Goal: Information Seeking & Learning: Compare options

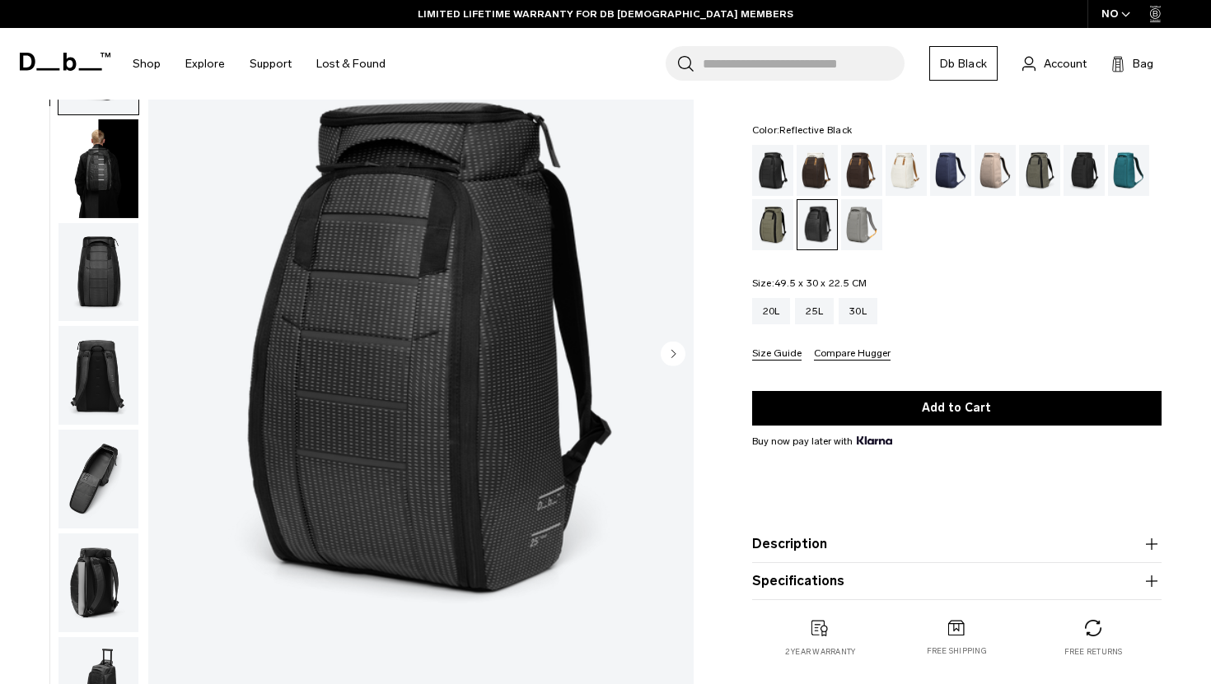
scroll to position [97, 0]
click at [662, 345] on icon "Next slide" at bounding box center [673, 352] width 25 height 25
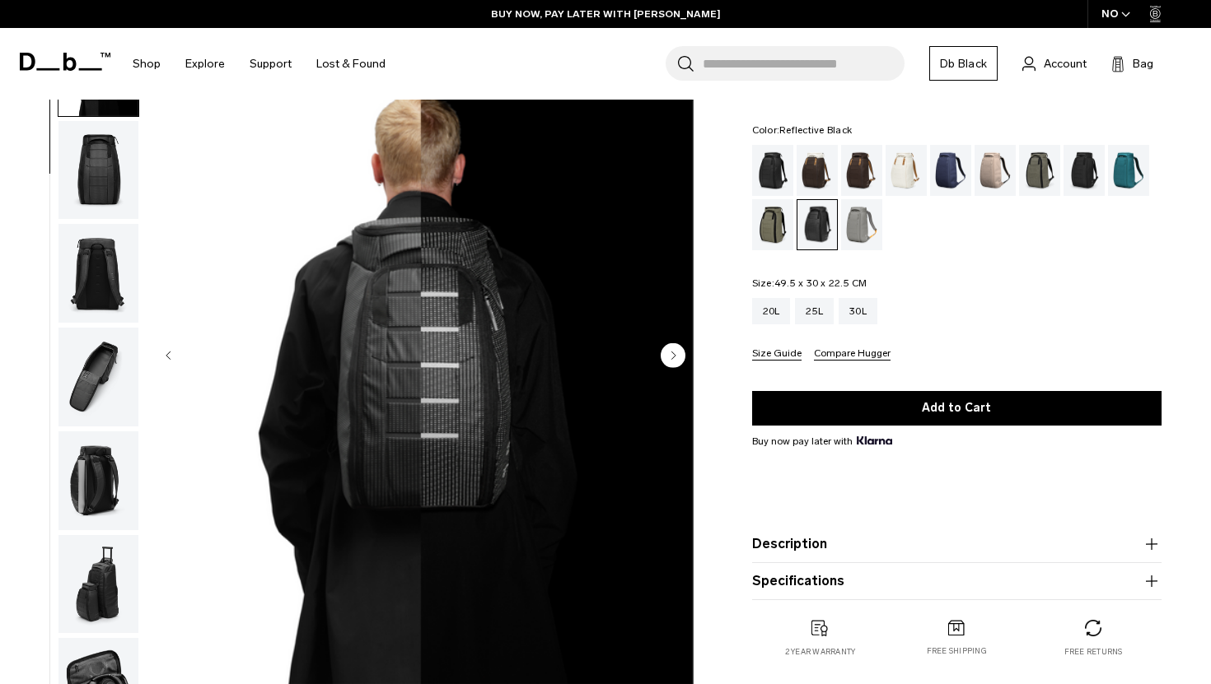
scroll to position [89, 0]
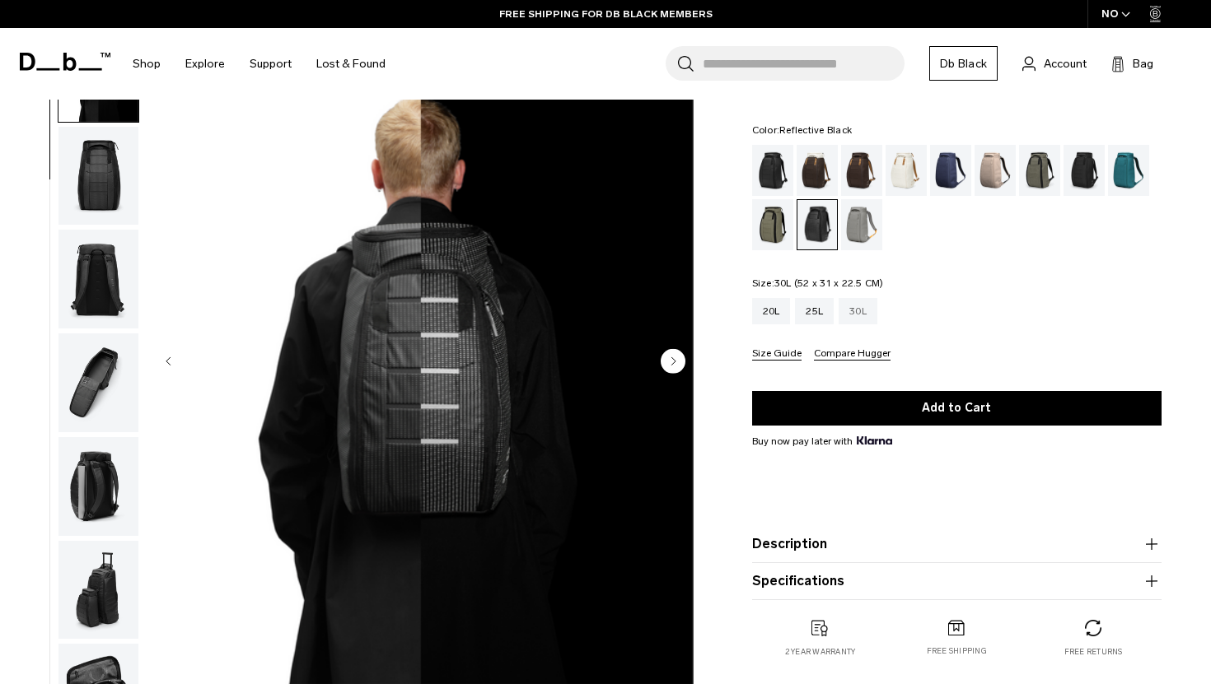
click at [849, 320] on div "30L" at bounding box center [857, 311] width 39 height 26
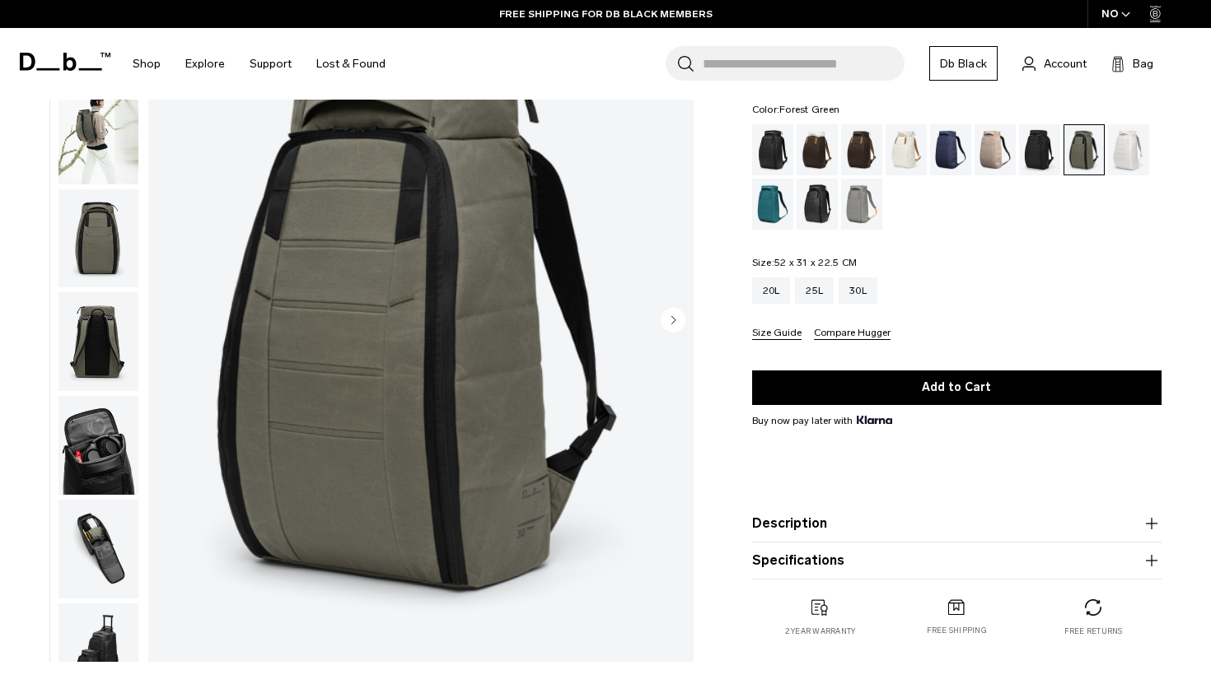
scroll to position [139, 0]
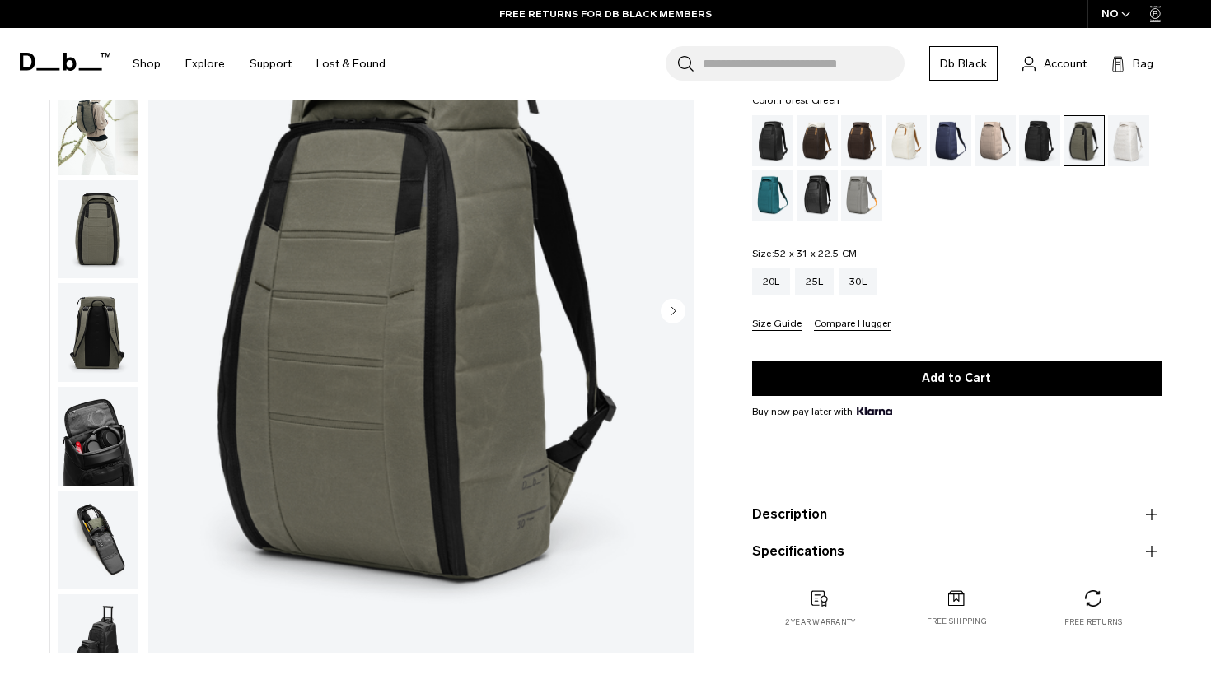
click at [741, 238] on div "Hugger Backpack 30L 2.299 NOK 4.5 star rating 756 Reviews Color: Forest Green O…" at bounding box center [957, 342] width 508 height 638
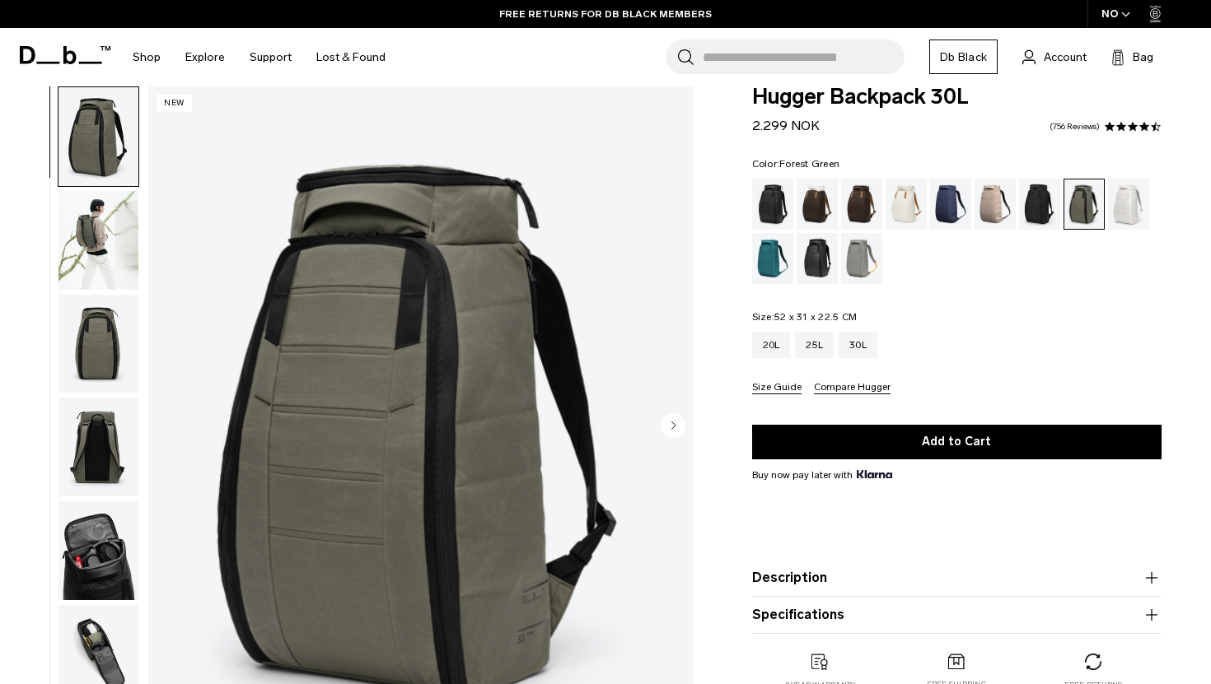
scroll to position [22, 0]
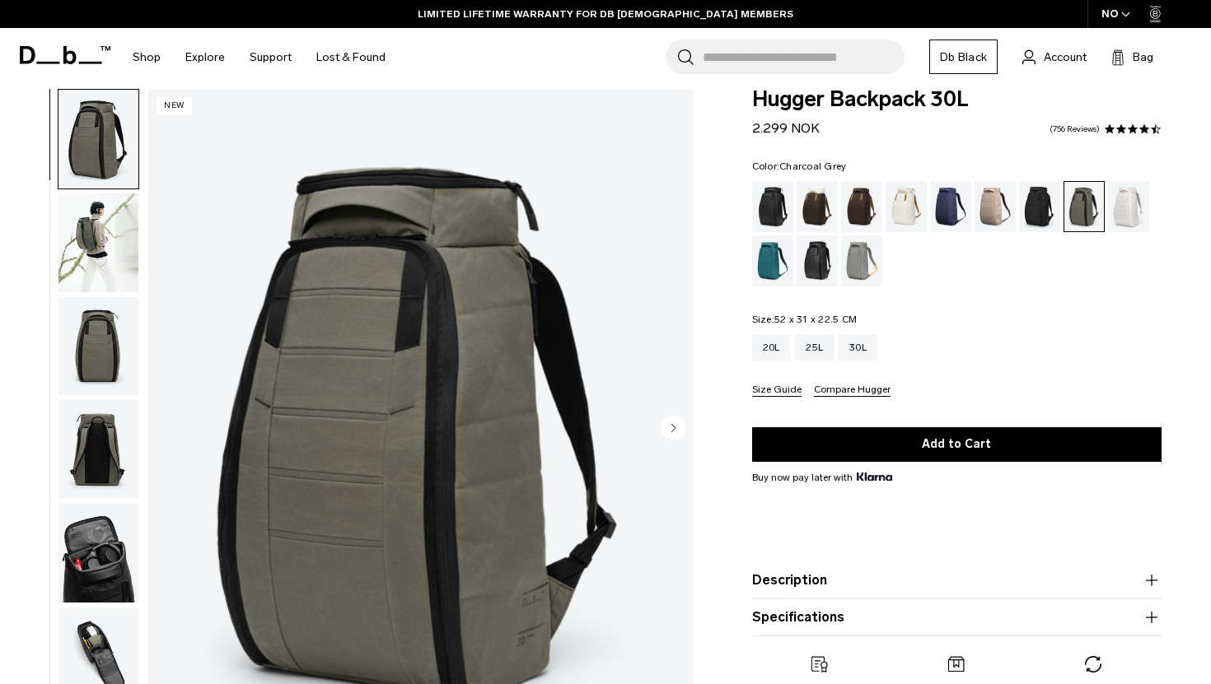
click at [1038, 210] on div "Charcoal Grey" at bounding box center [1040, 206] width 42 height 51
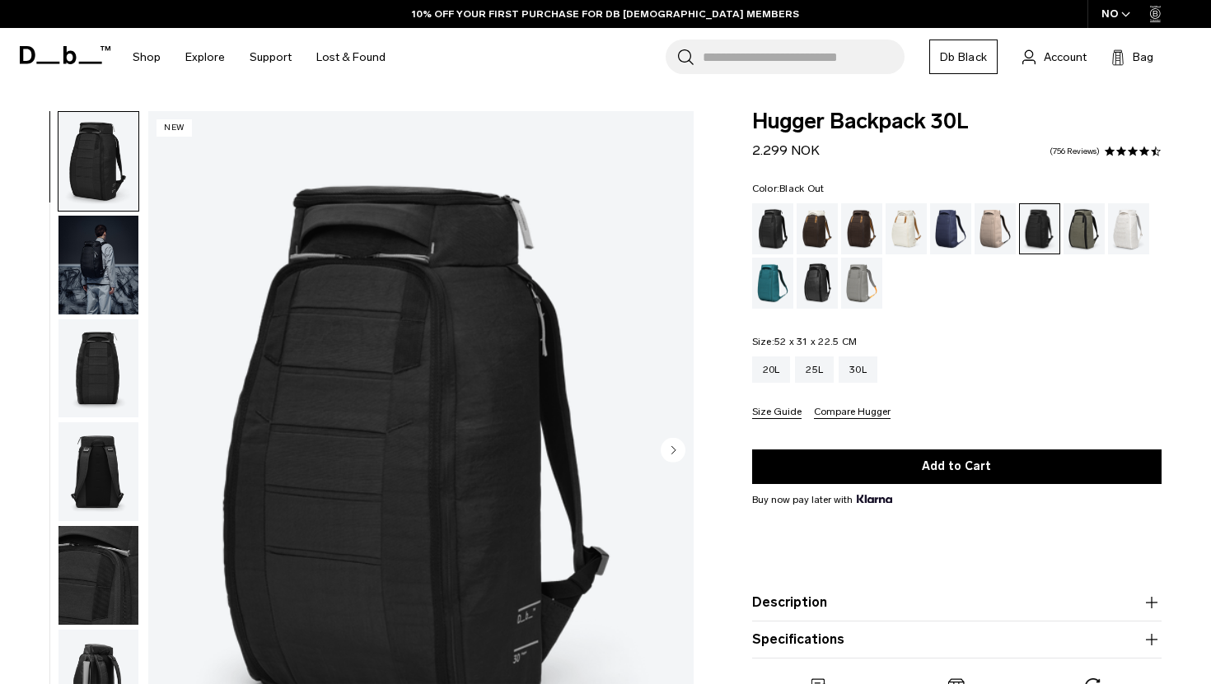
click at [773, 233] on div "Black Out" at bounding box center [773, 228] width 42 height 51
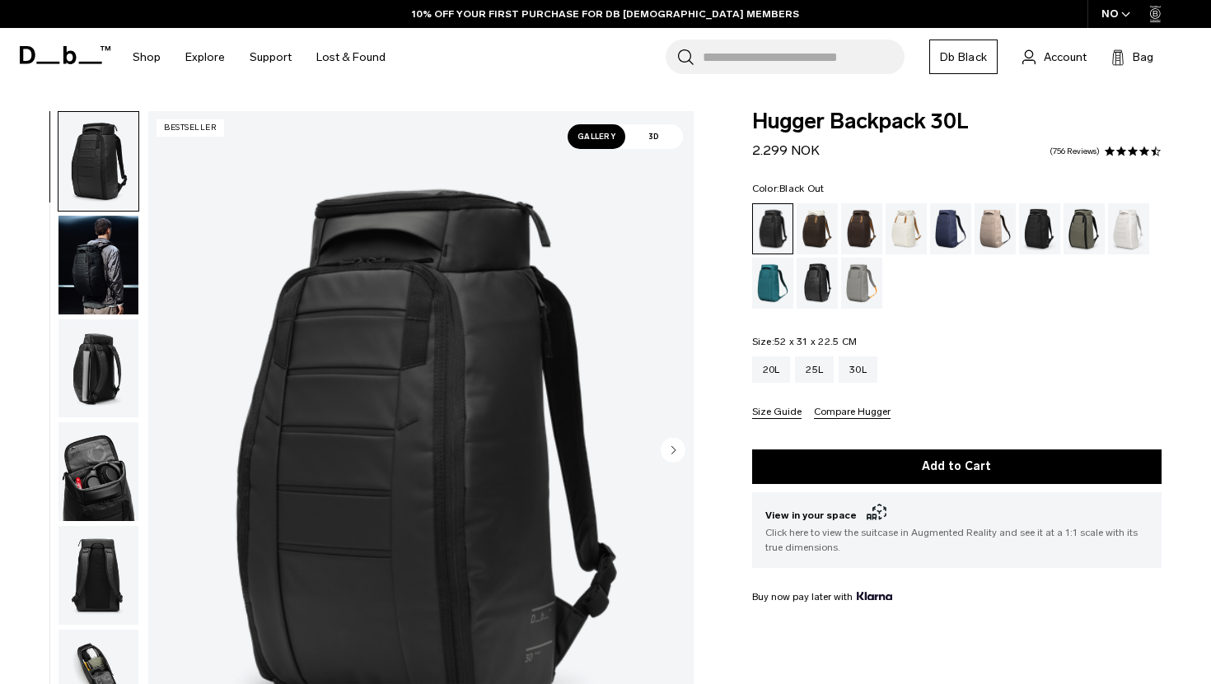
scroll to position [4, 0]
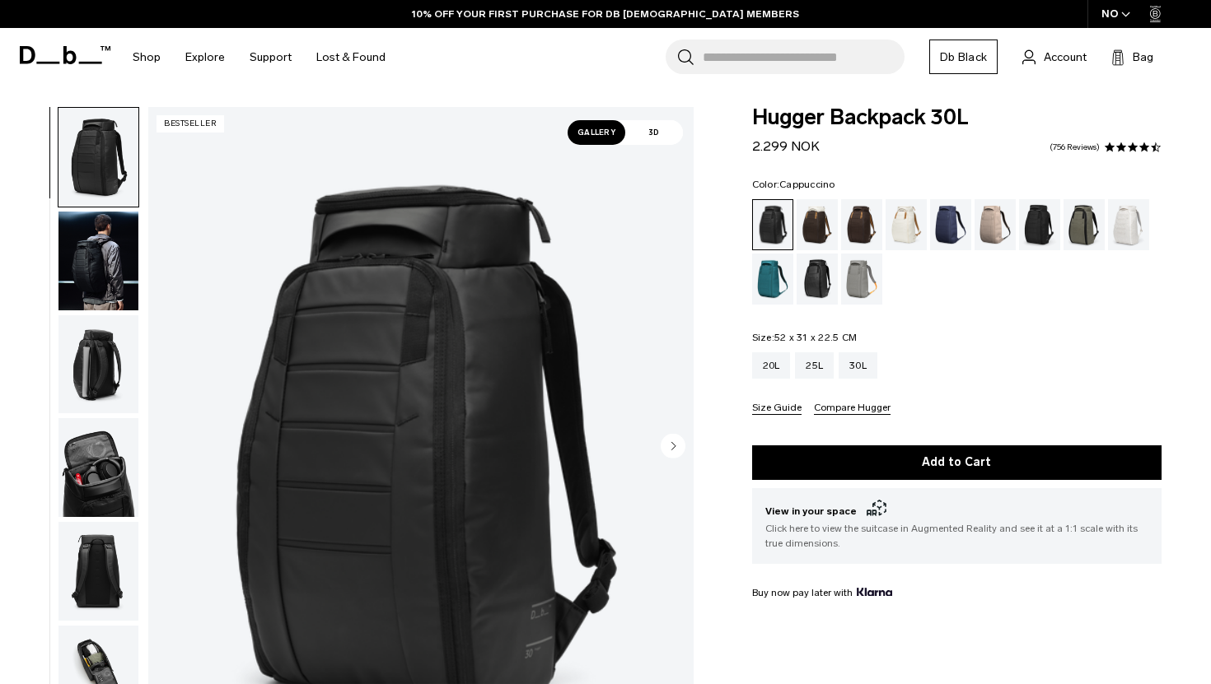
click at [780, 224] on div "Black Out" at bounding box center [773, 224] width 40 height 49
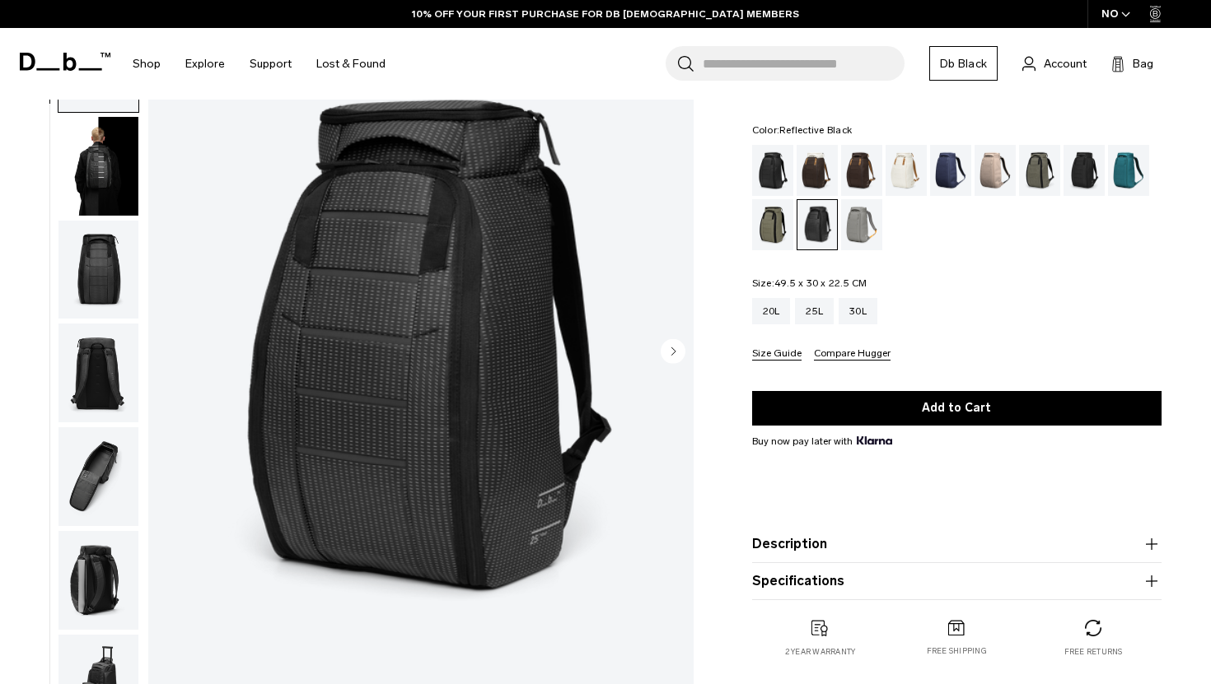
scroll to position [100, 0]
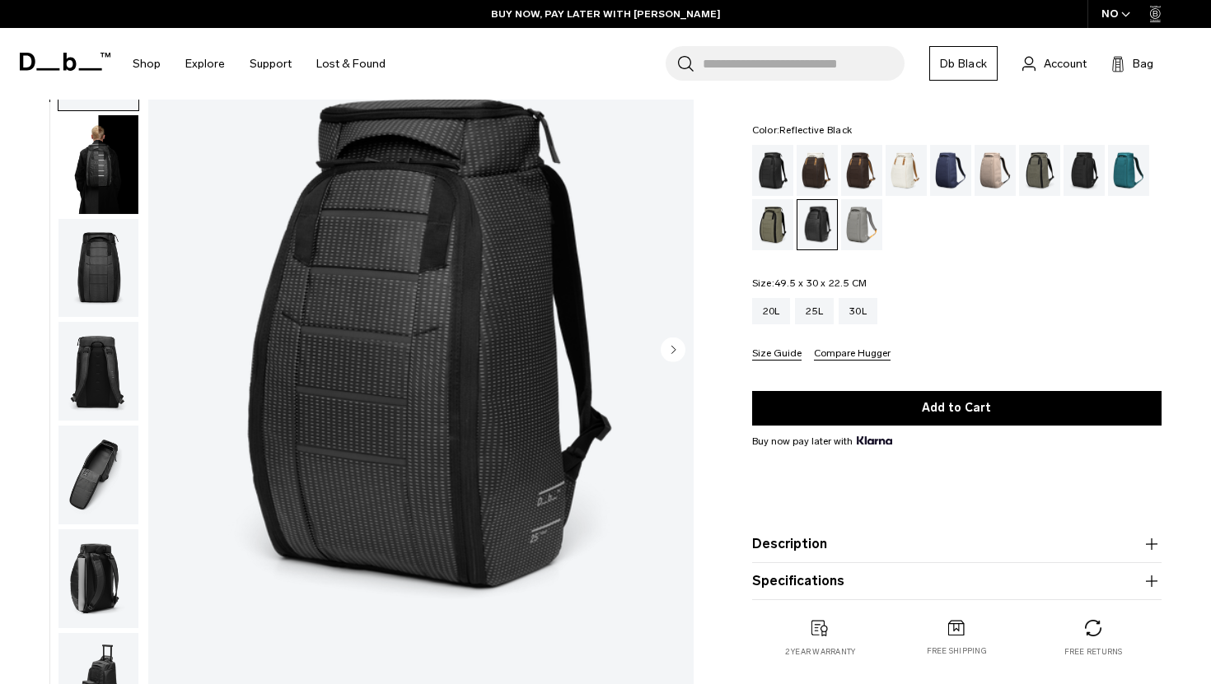
drag, startPoint x: 747, startPoint y: 281, endPoint x: 888, endPoint y: 371, distance: 167.0
click at [890, 371] on div "Hugger Backpack 25L 2.299 NOK 4.5 star rating 571 Reviews Color: Reflective Bla…" at bounding box center [957, 372] width 508 height 638
click at [867, 374] on form "Hugger Backpack 25L 2.299 NOK 4.5 star rating 571 Reviews Color: Reflective Bla…" at bounding box center [956, 327] width 409 height 548
click at [669, 353] on circle "Next slide" at bounding box center [673, 349] width 25 height 25
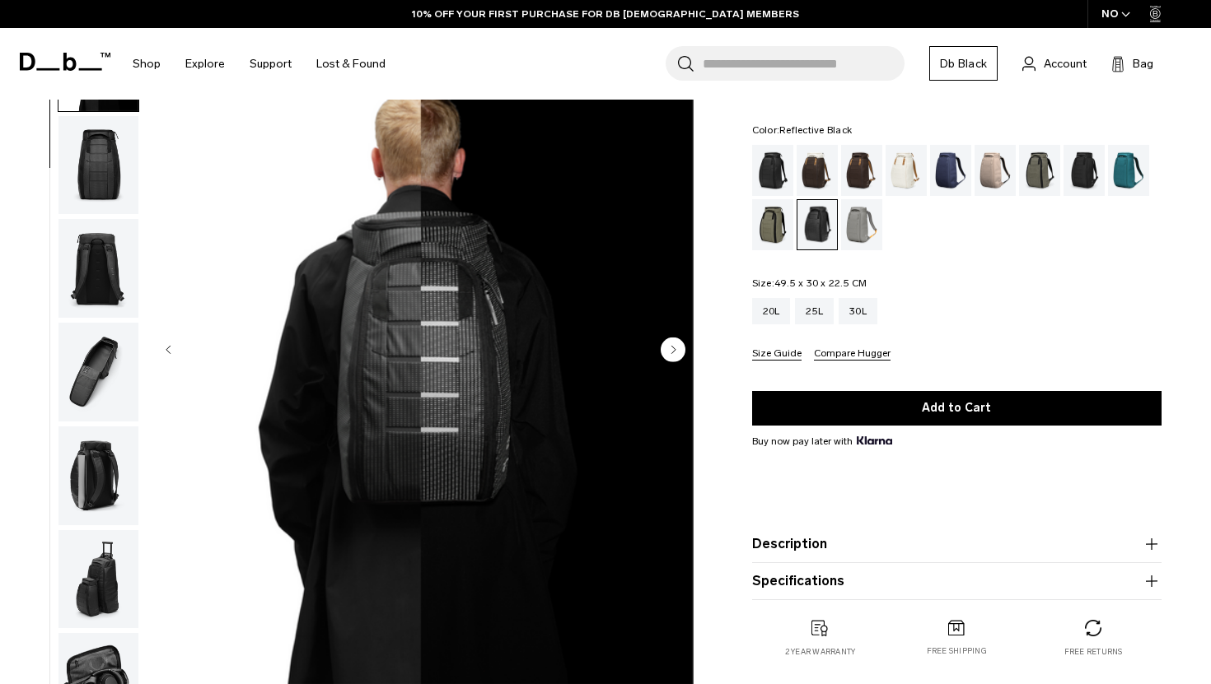
scroll to position [104, 0]
click at [669, 353] on circle "Next slide" at bounding box center [673, 349] width 25 height 25
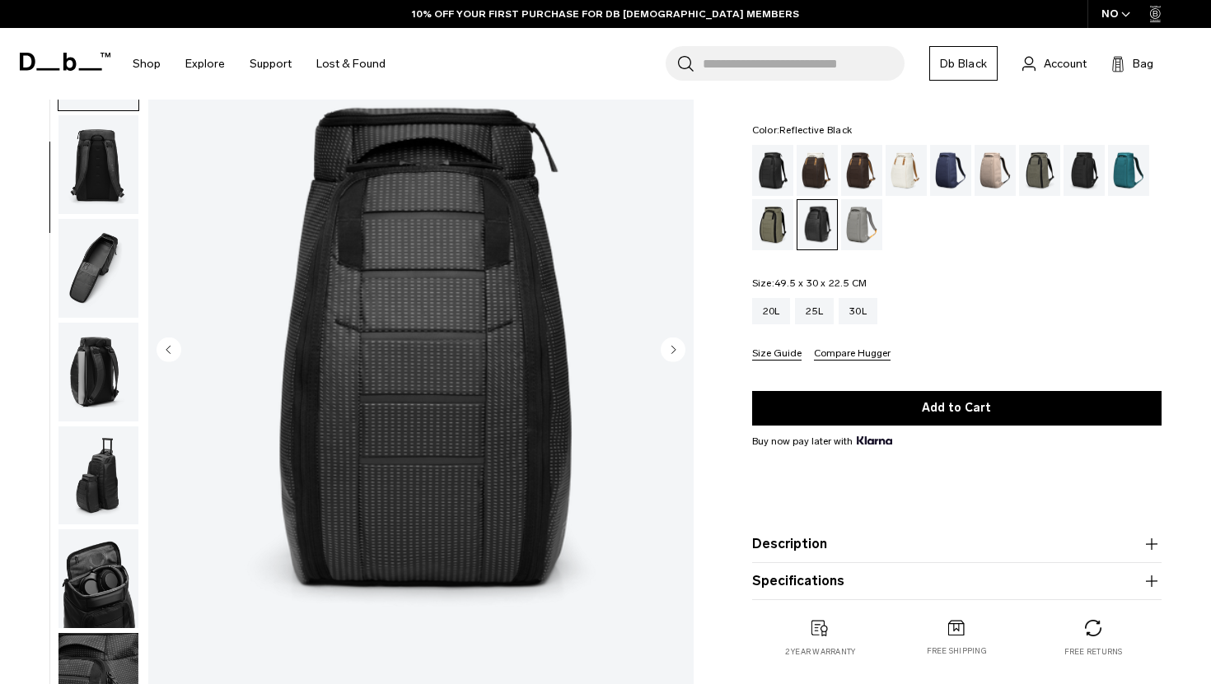
scroll to position [208, 0]
click at [669, 353] on circle "Next slide" at bounding box center [673, 349] width 25 height 25
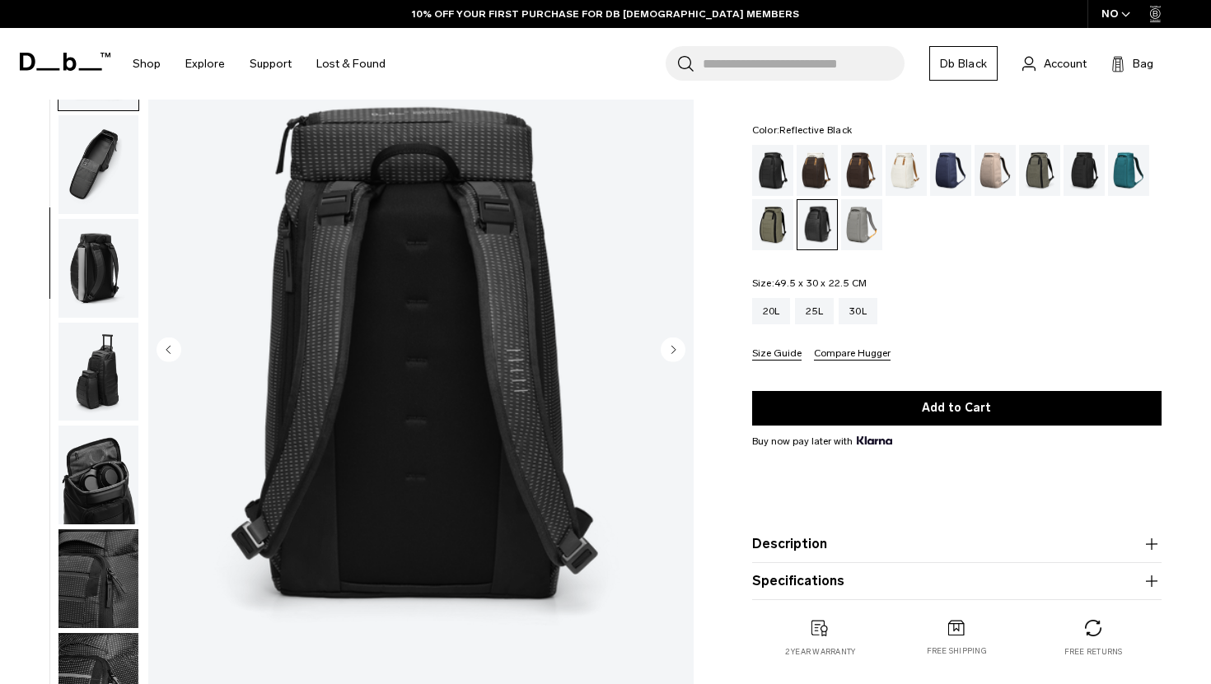
click at [669, 353] on circle "Next slide" at bounding box center [673, 349] width 25 height 25
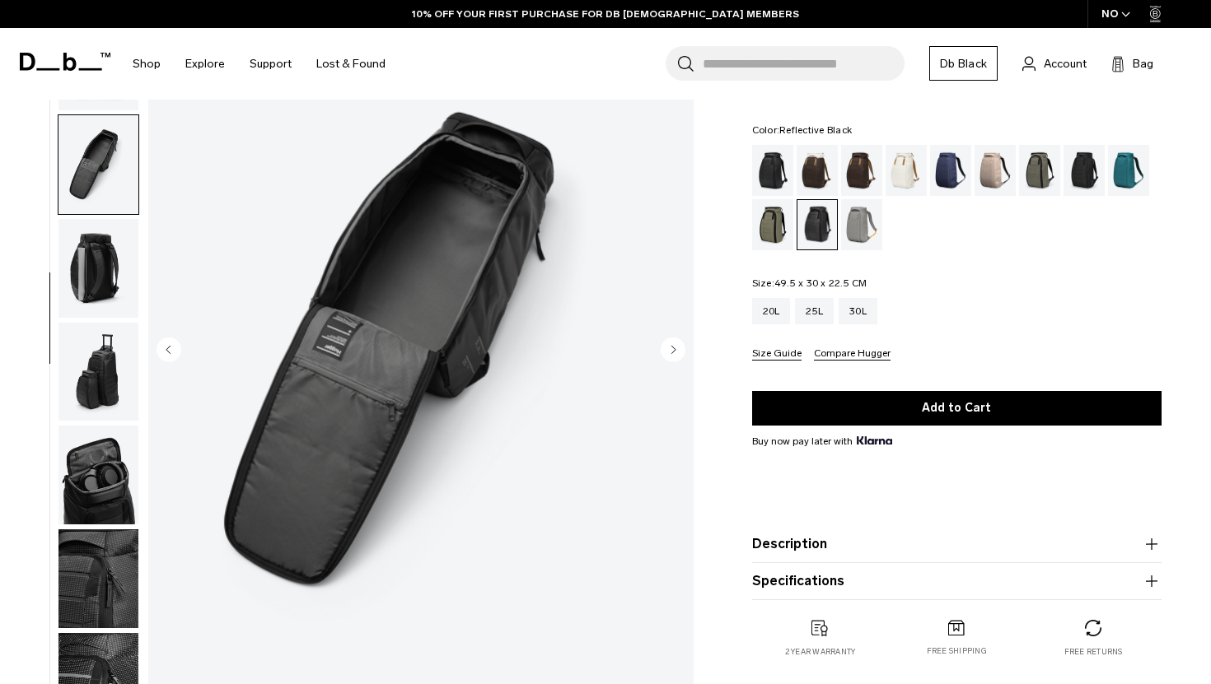
scroll to position [352, 0]
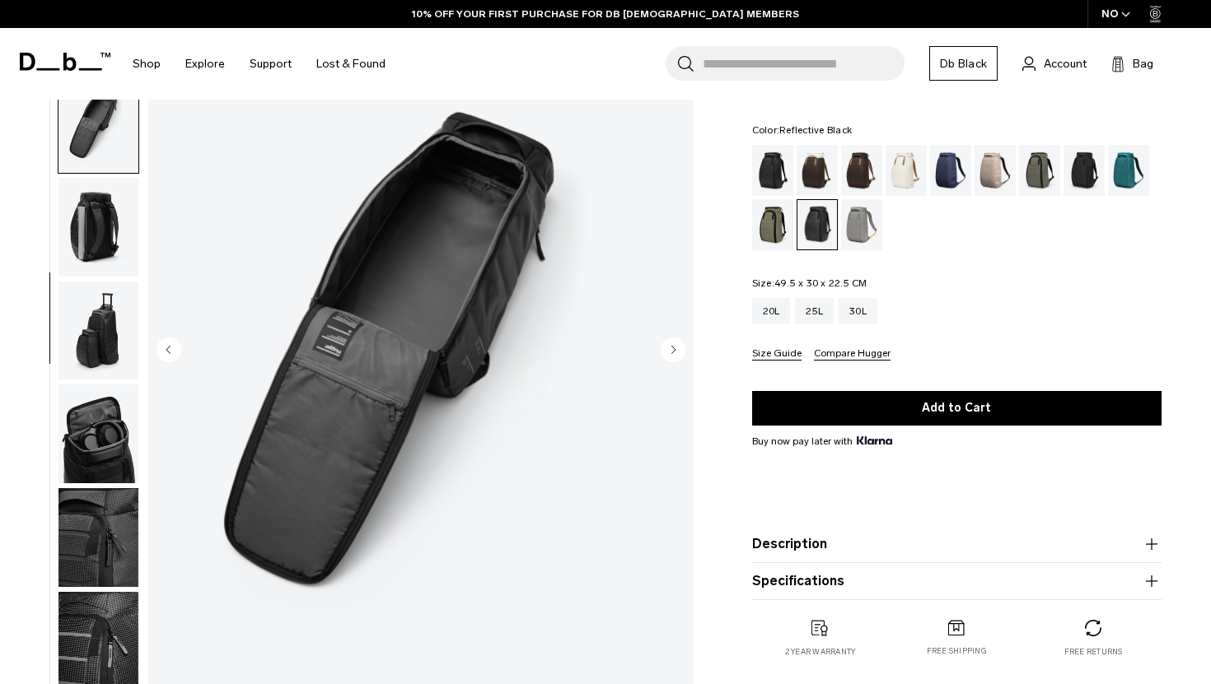
click at [669, 353] on circle "Next slide" at bounding box center [673, 349] width 25 height 25
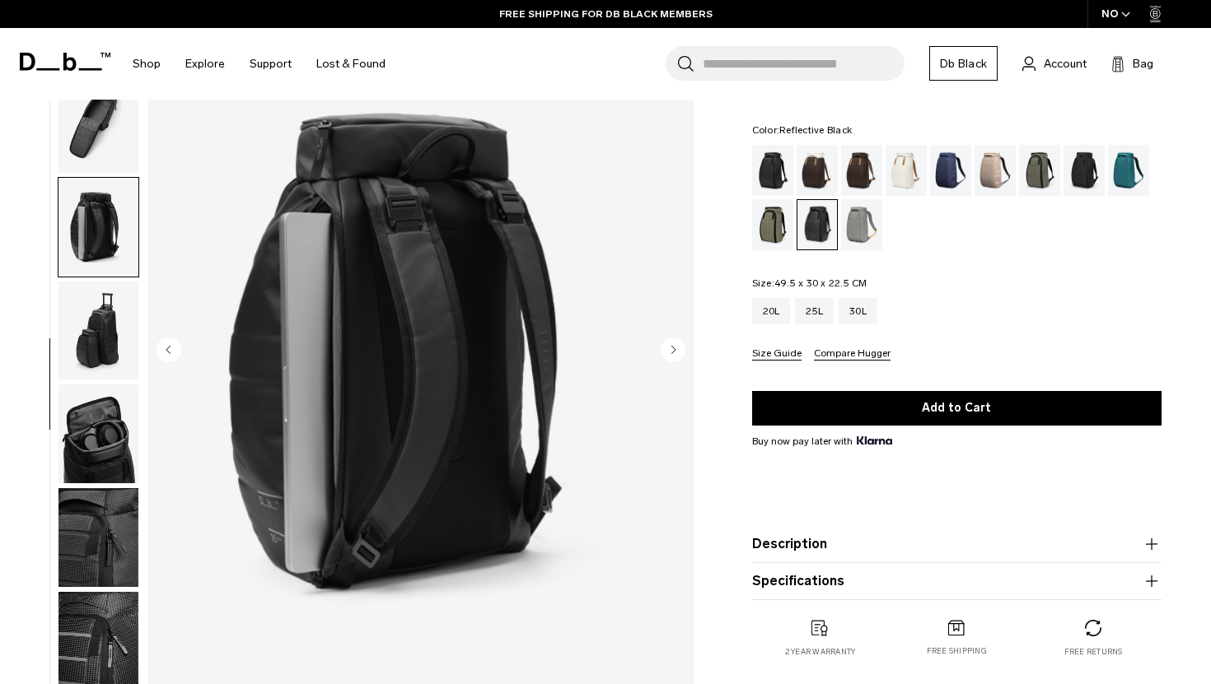
click at [669, 353] on circle "Next slide" at bounding box center [673, 349] width 25 height 25
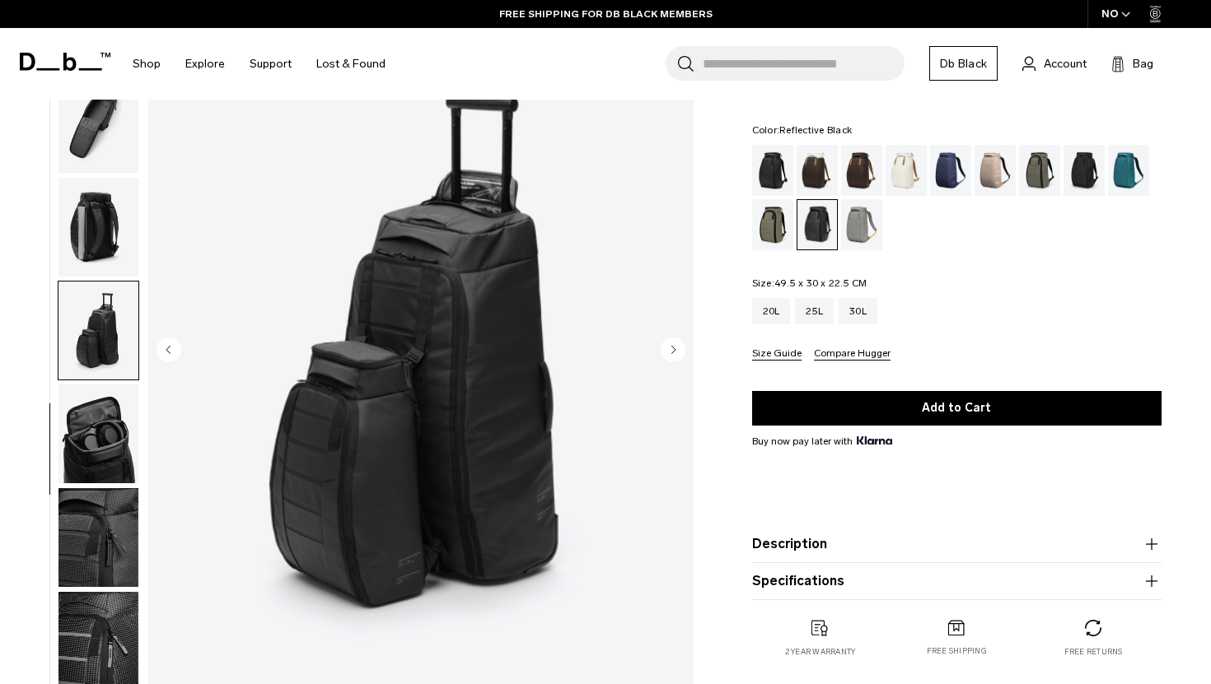
click at [669, 353] on circle "Next slide" at bounding box center [673, 349] width 25 height 25
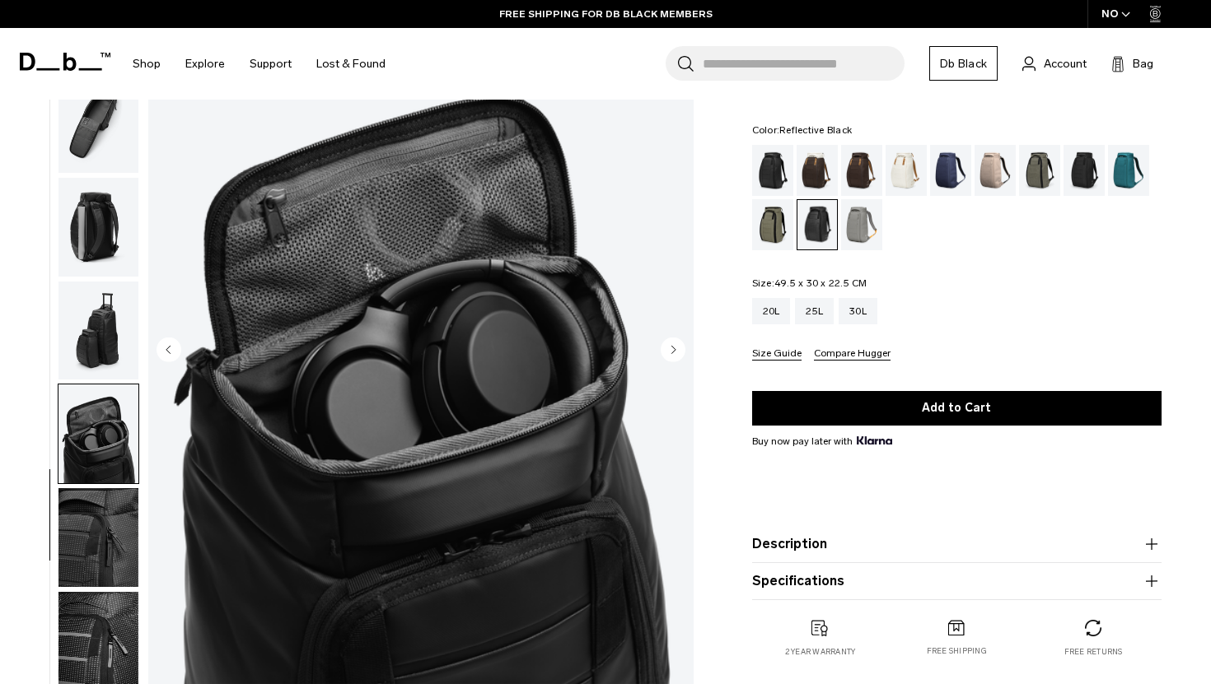
click at [669, 353] on circle "Next slide" at bounding box center [673, 349] width 25 height 25
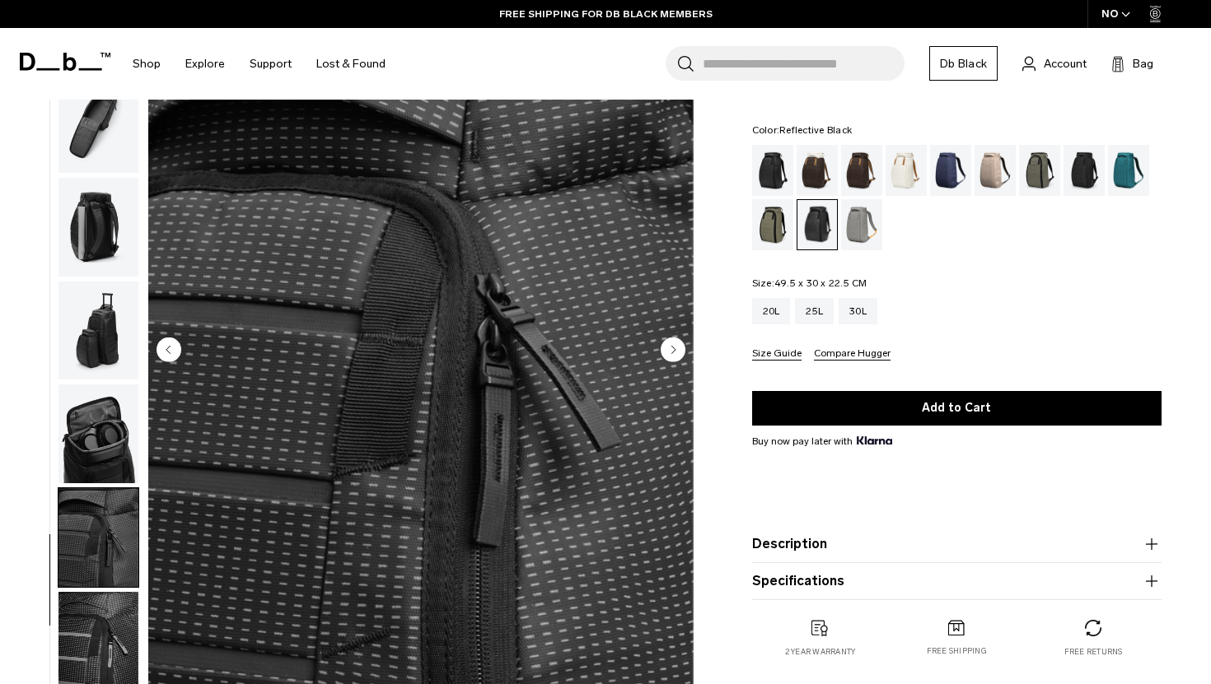
click at [669, 353] on circle "Next slide" at bounding box center [673, 349] width 25 height 25
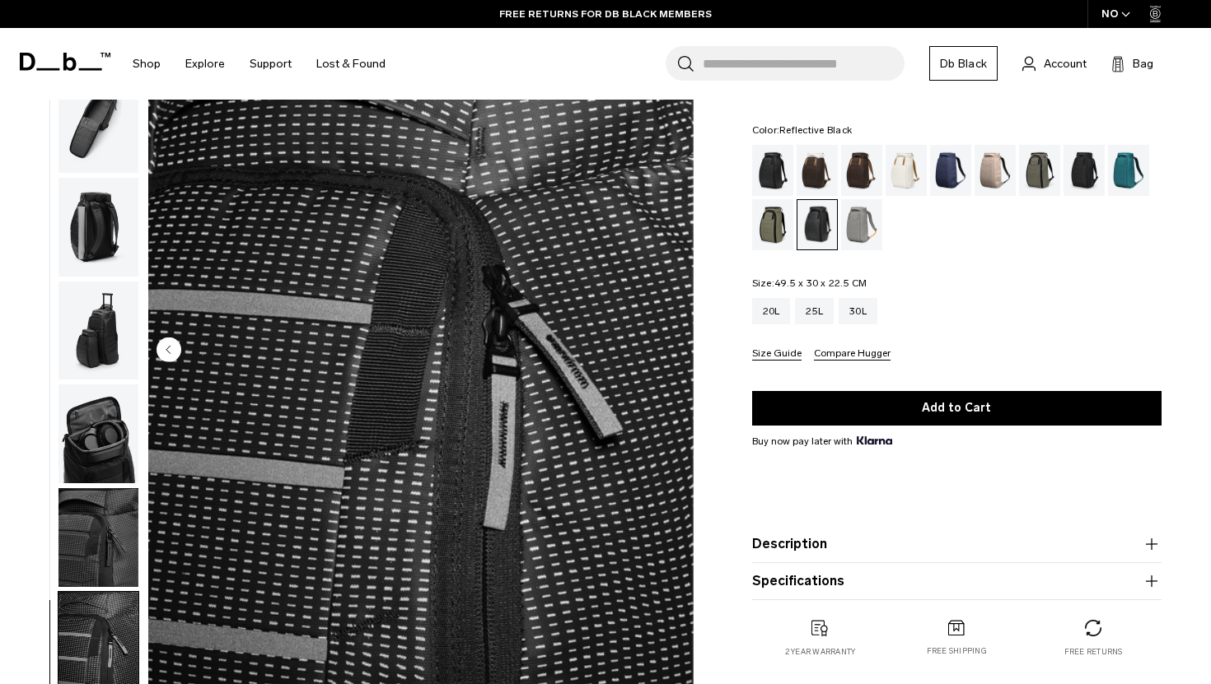
click at [669, 353] on img "10 / 10" at bounding box center [420, 351] width 545 height 681
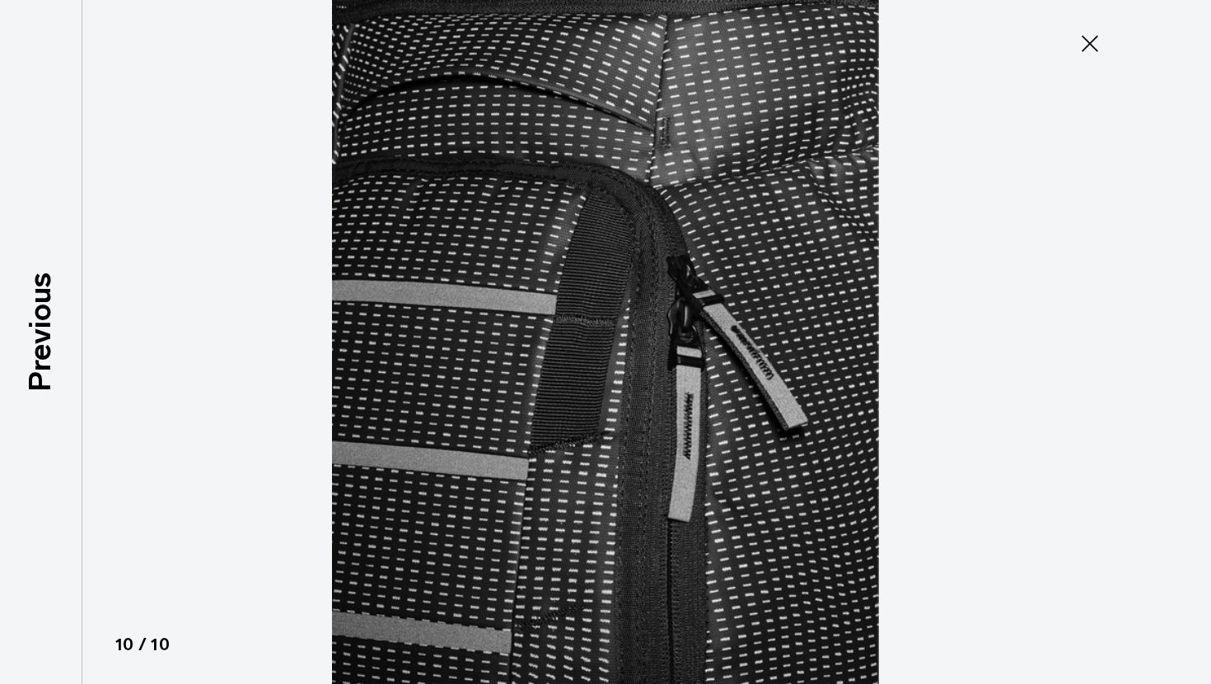
click at [1094, 46] on icon at bounding box center [1089, 43] width 26 height 26
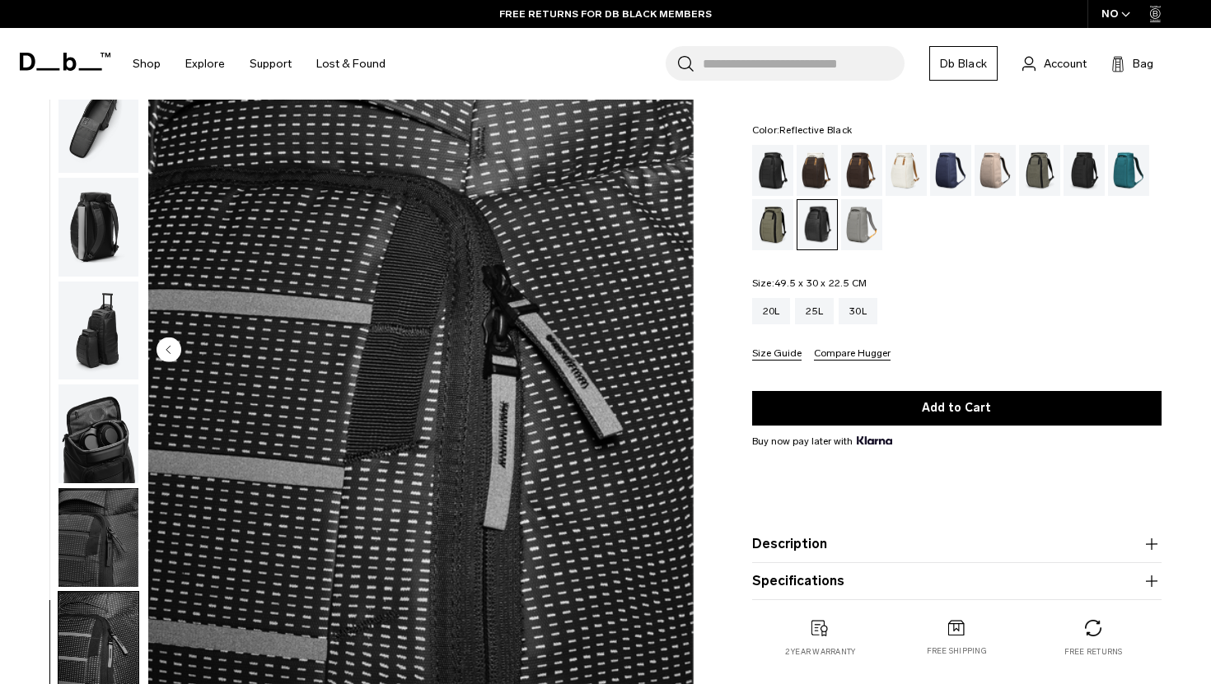
scroll to position [0, 0]
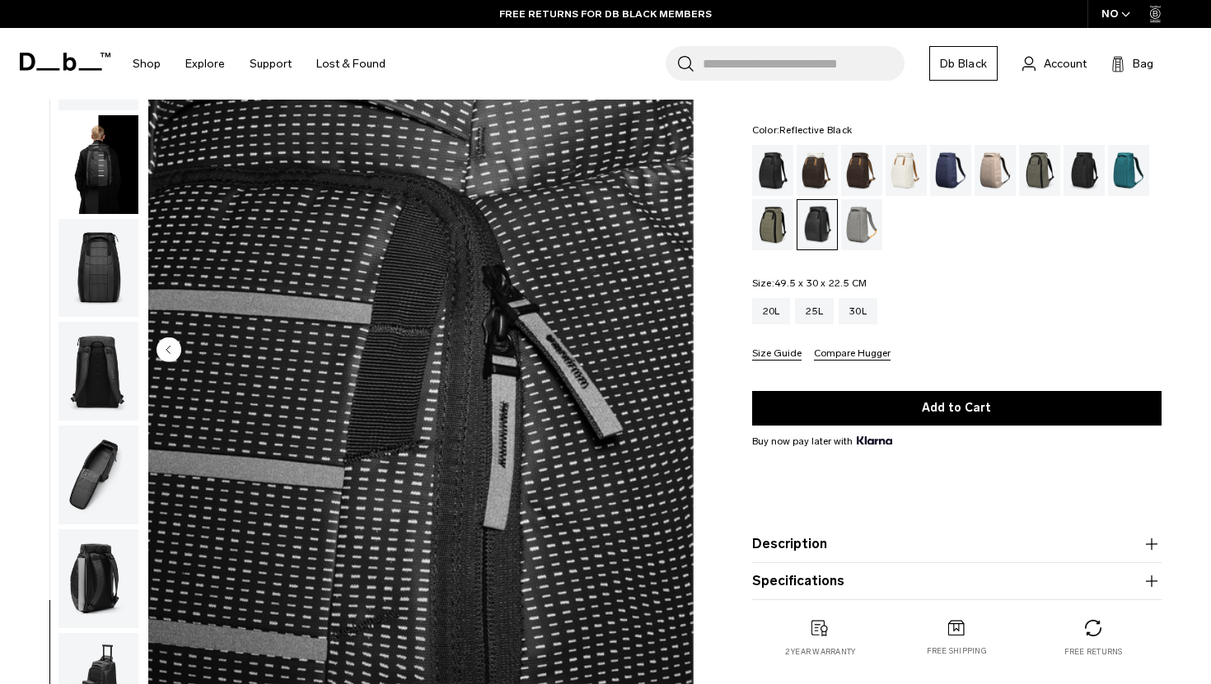
click at [91, 162] on img "button" at bounding box center [98, 164] width 80 height 99
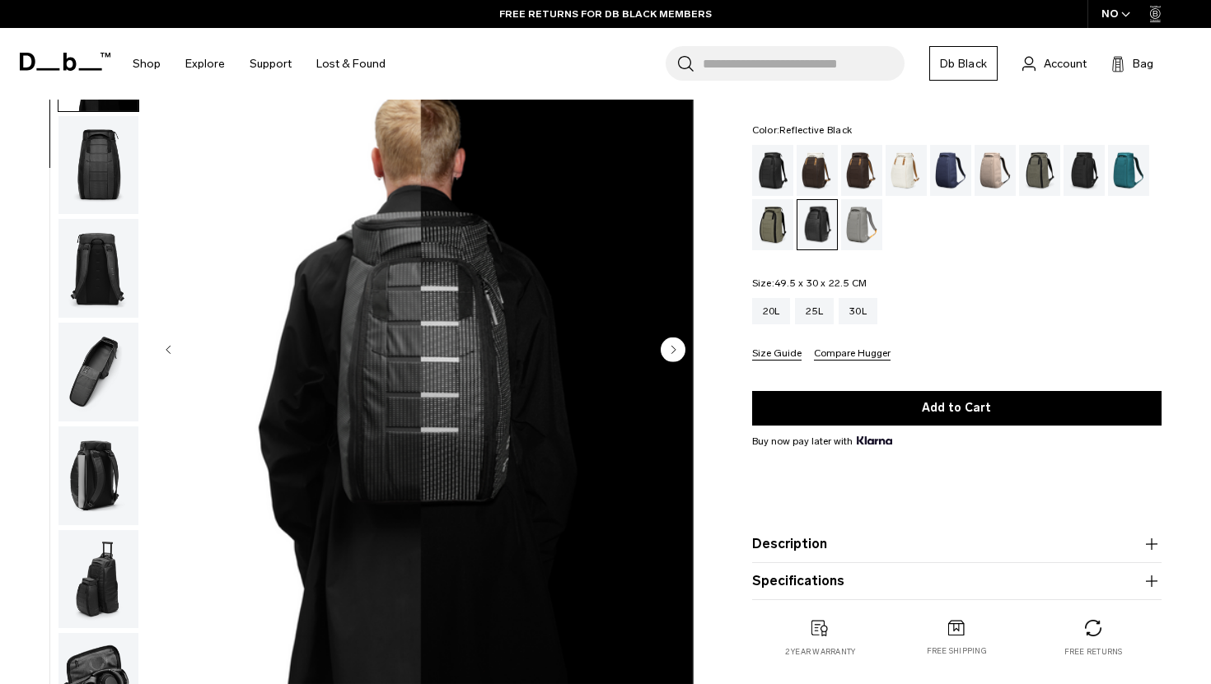
scroll to position [104, 0]
click at [89, 286] on img "button" at bounding box center [98, 267] width 80 height 99
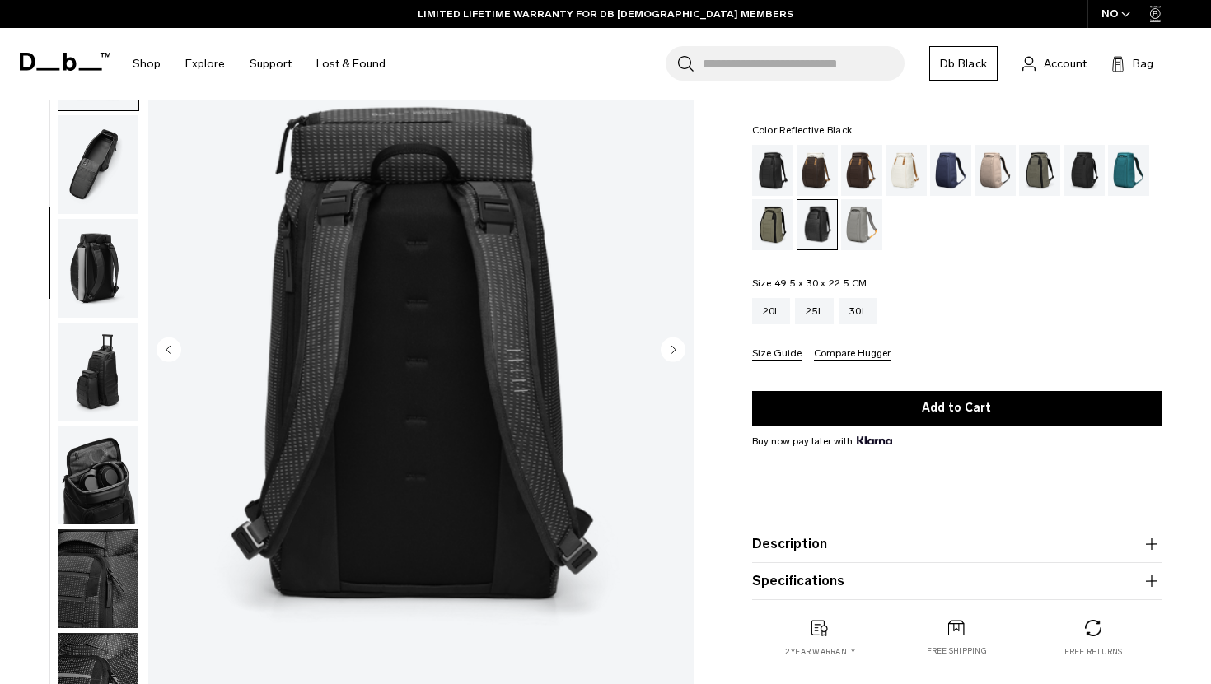
click at [114, 388] on img "button" at bounding box center [98, 372] width 80 height 99
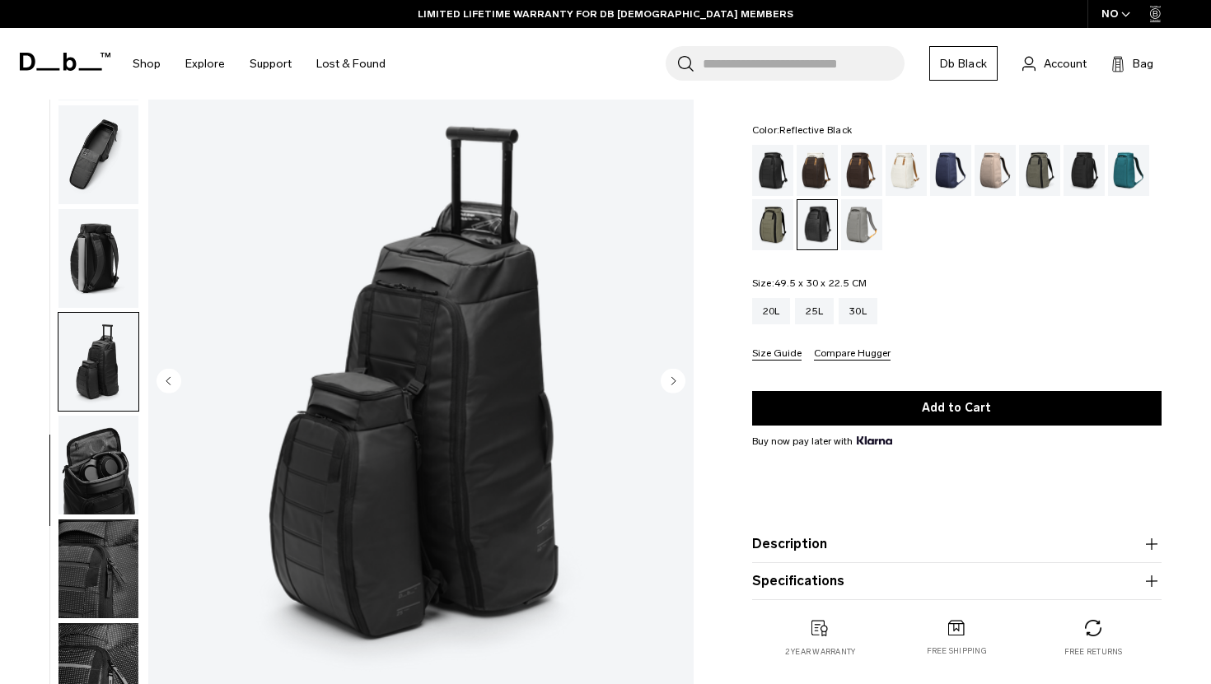
scroll to position [0, 0]
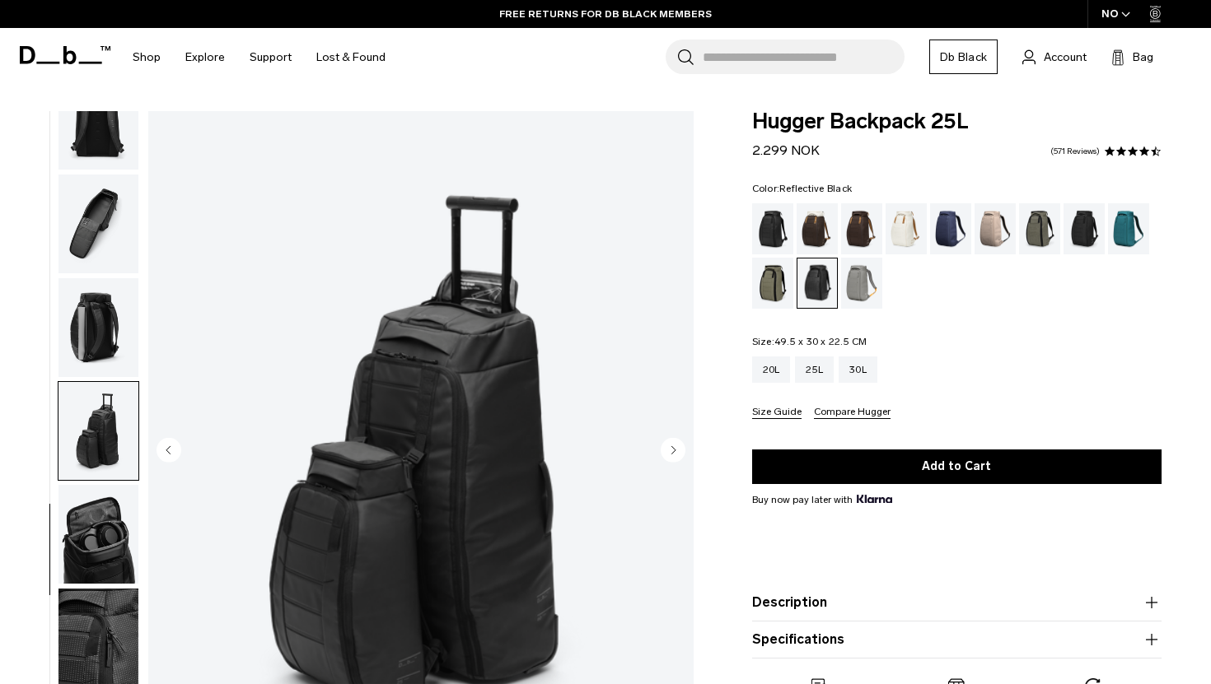
drag, startPoint x: 819, startPoint y: 152, endPoint x: 740, endPoint y: 121, distance: 84.3
click at [740, 121] on div "Hugger Backpack 25L 2.299 NOK 4.5 star rating 571 Reviews Color: Reflective Bla…" at bounding box center [957, 430] width 508 height 638
click at [740, 118] on div "Hugger Backpack 25L 2.299 NOK 4.5 star rating 571 Reviews Color: Reflective Bla…" at bounding box center [957, 430] width 508 height 638
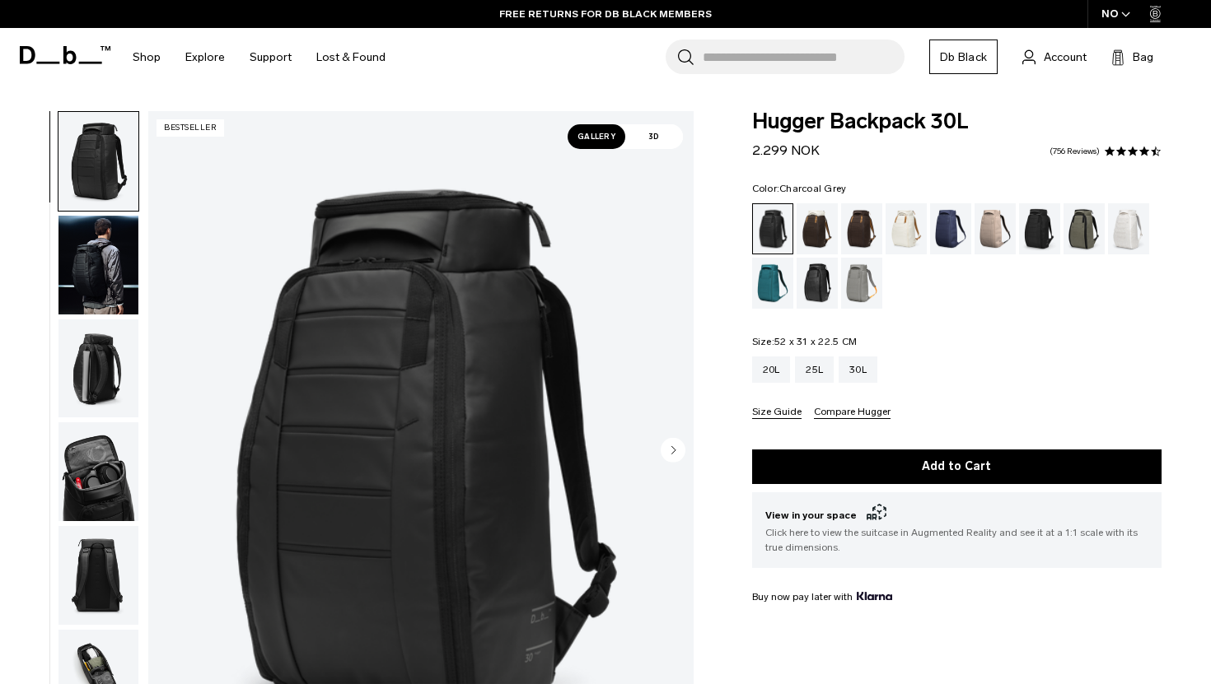
click at [1035, 231] on div "Charcoal Grey" at bounding box center [1040, 228] width 42 height 51
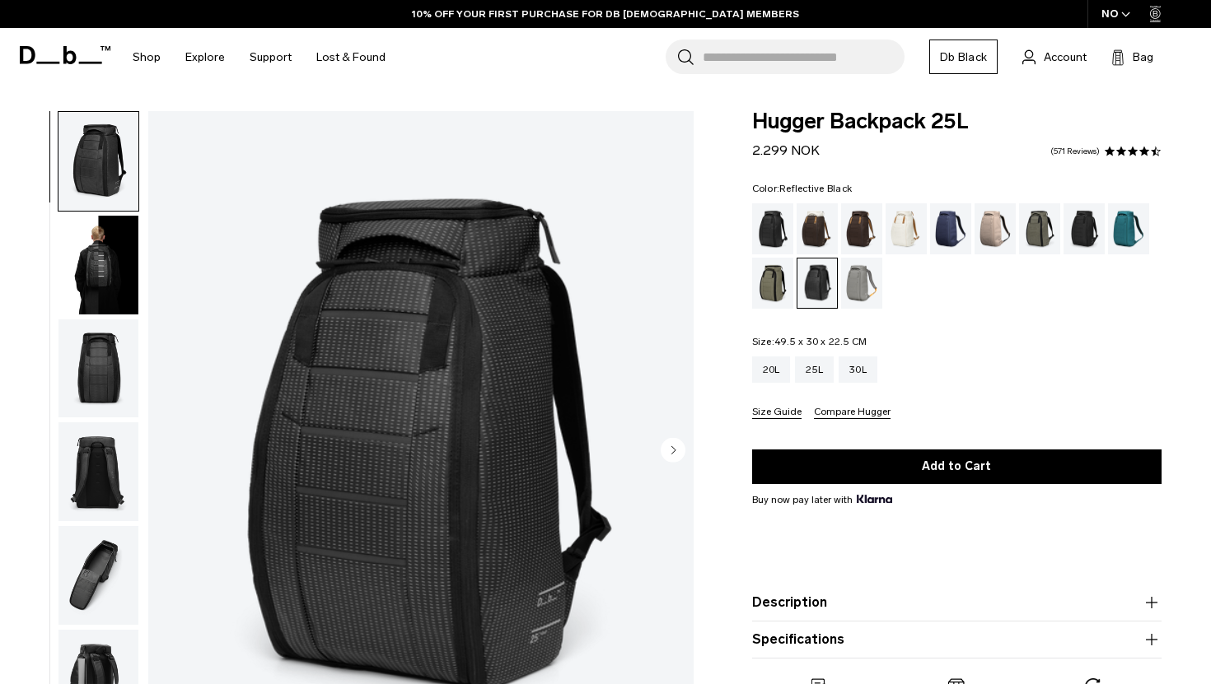
click at [494, 450] on img "1 / 10" at bounding box center [420, 451] width 545 height 681
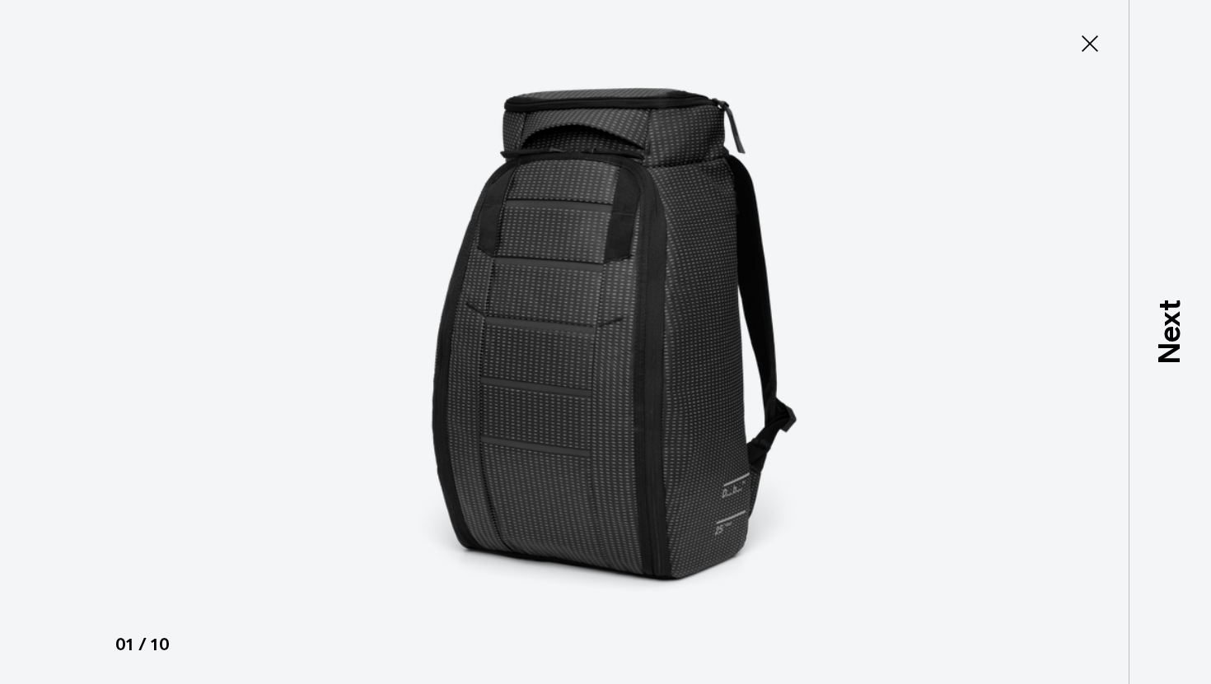
click at [494, 450] on img at bounding box center [605, 342] width 741 height 684
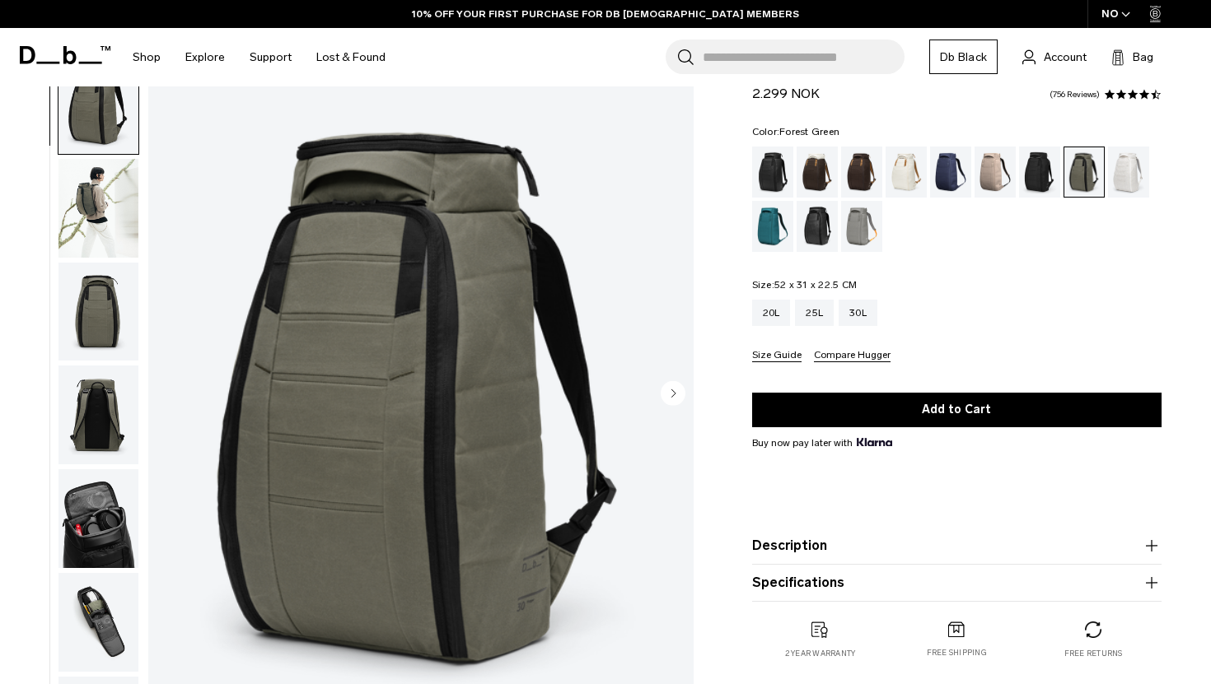
scroll to position [58, 0]
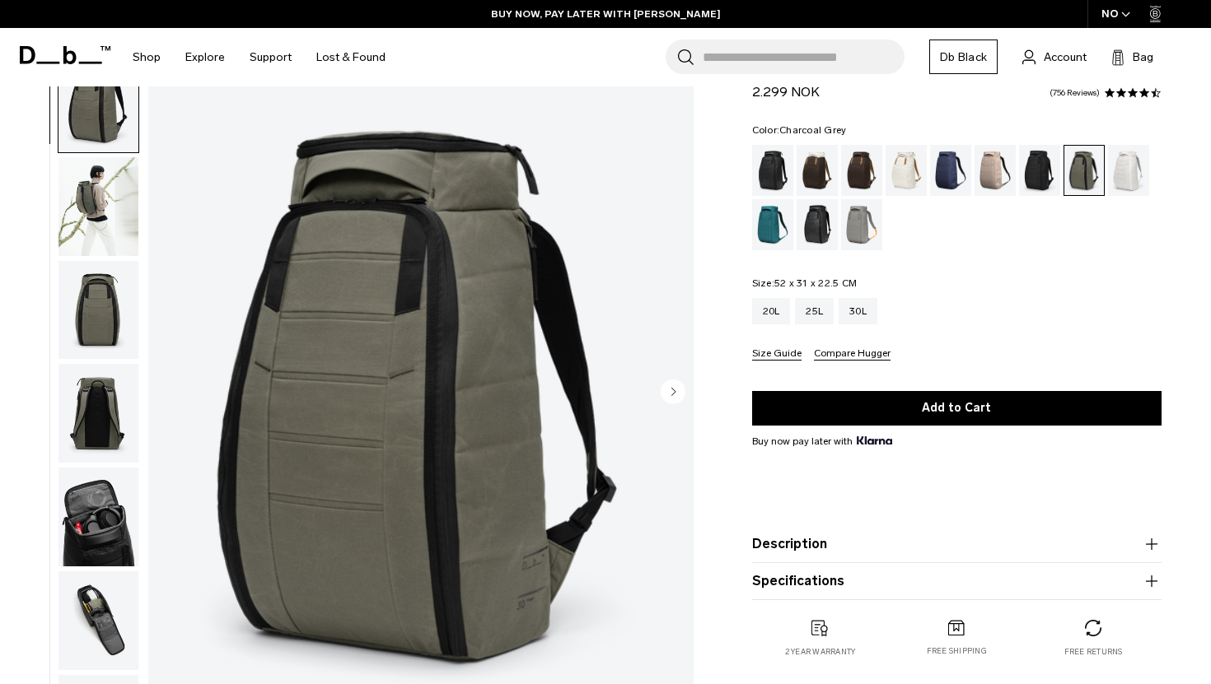
click at [1029, 181] on div "Charcoal Grey" at bounding box center [1040, 170] width 42 height 51
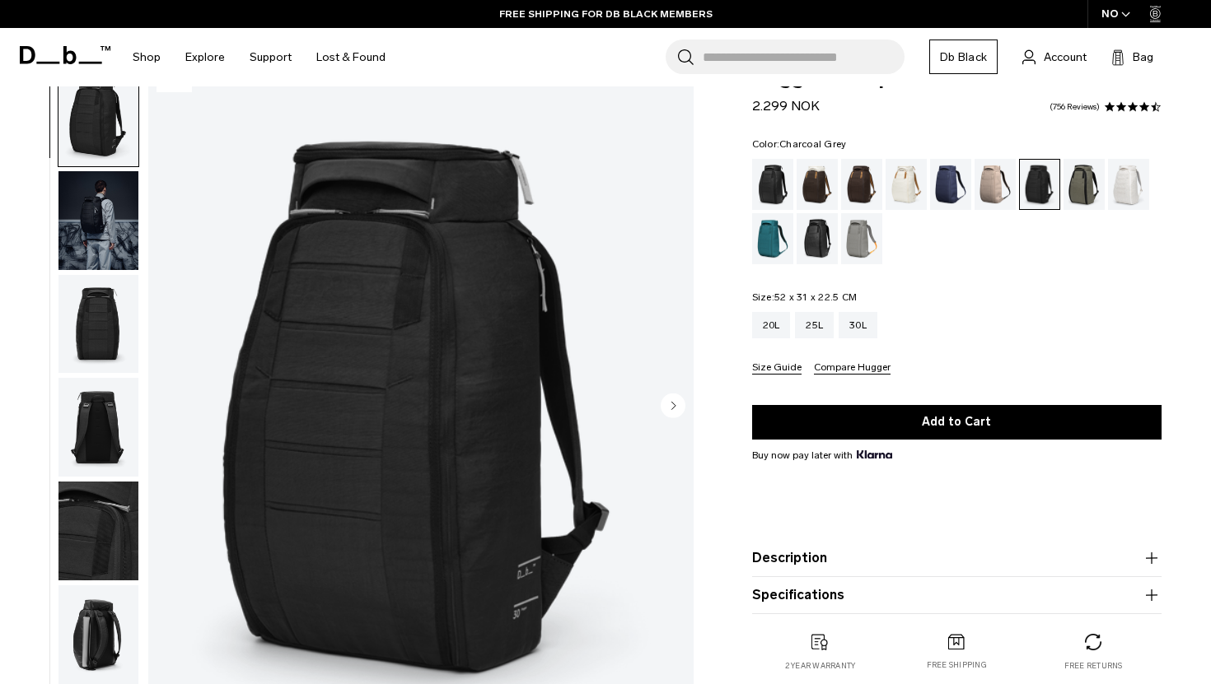
scroll to position [43, 0]
